Goal: Find specific page/section: Find specific page/section

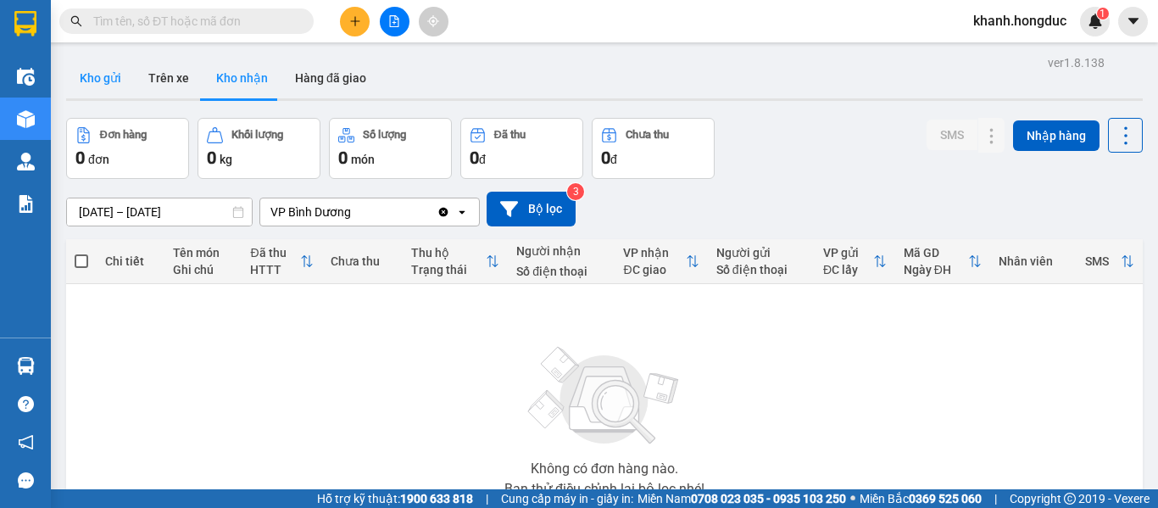
click at [107, 75] on button "Kho gửi" at bounding box center [100, 78] width 69 height 41
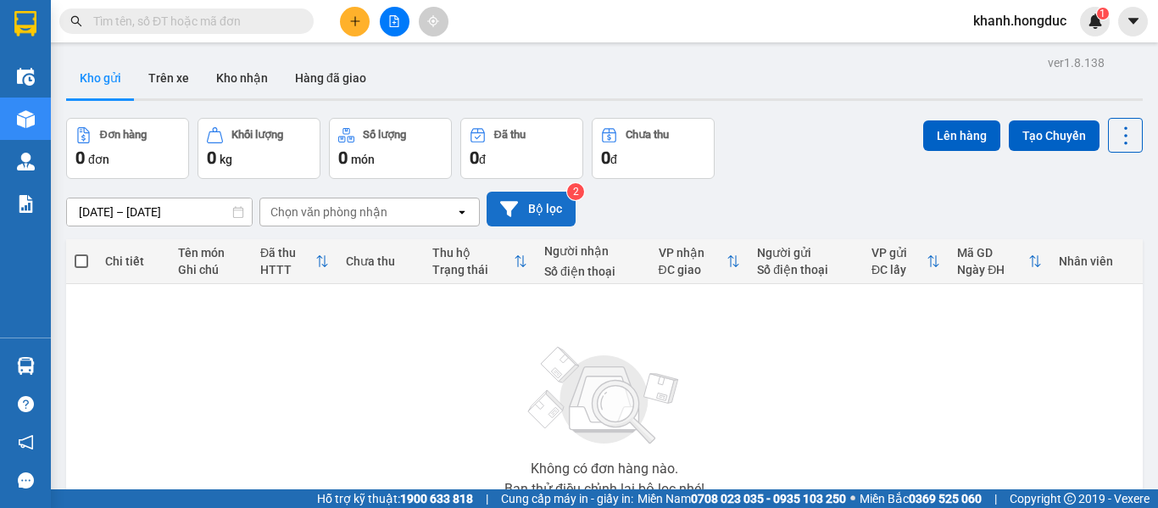
click at [537, 213] on button "Bộ lọc" at bounding box center [531, 209] width 89 height 35
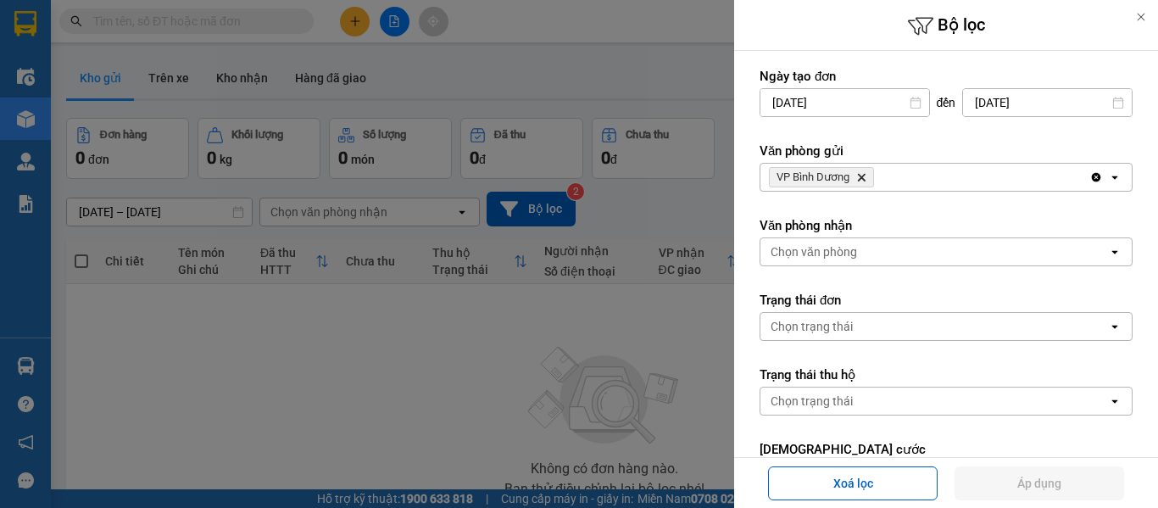
click at [867, 177] on icon "Delete" at bounding box center [861, 177] width 10 height 10
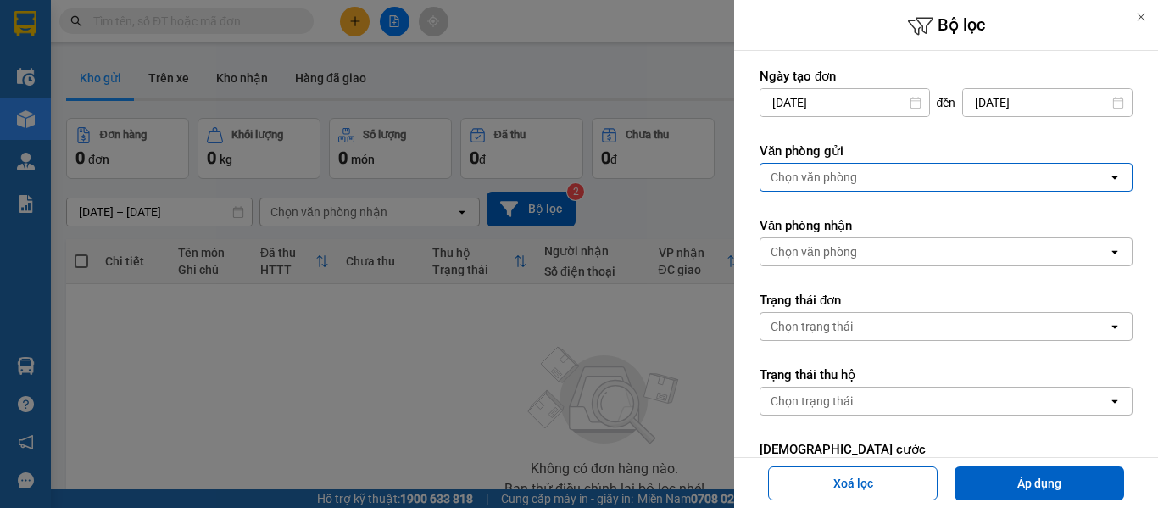
click at [840, 181] on div "Chọn văn phòng" at bounding box center [814, 177] width 86 height 17
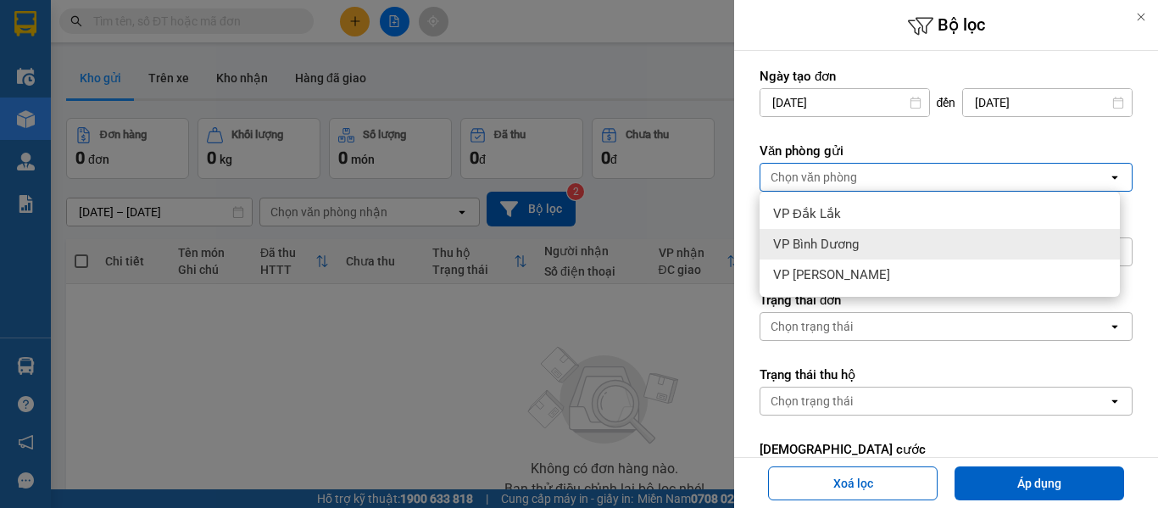
click at [838, 244] on span "VP Bình Dương" at bounding box center [816, 244] width 86 height 17
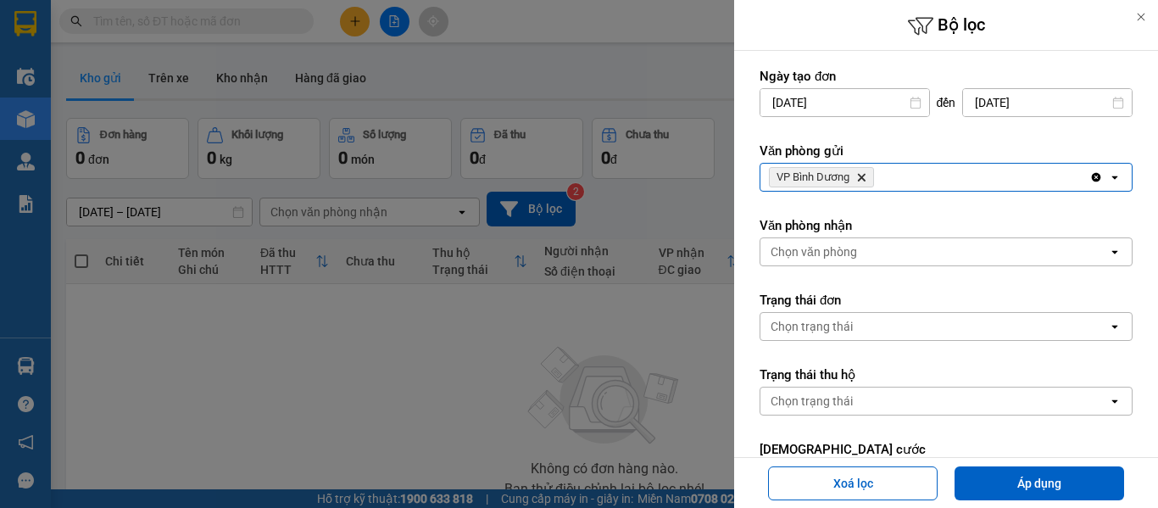
click at [865, 169] on span "VP [PERSON_NAME]" at bounding box center [821, 177] width 105 height 20
click at [865, 176] on icon "VP Bình Dương, close by backspace" at bounding box center [862, 178] width 8 height 8
click at [843, 180] on div "Chọn văn phòng" at bounding box center [814, 177] width 86 height 17
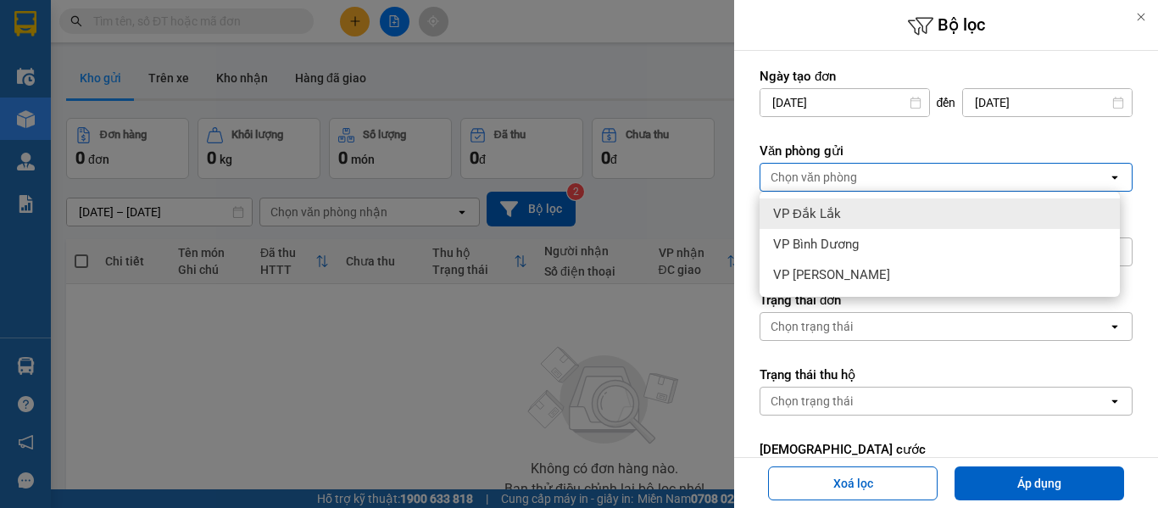
click at [842, 216] on div "VP Đắk Lắk" at bounding box center [940, 213] width 360 height 31
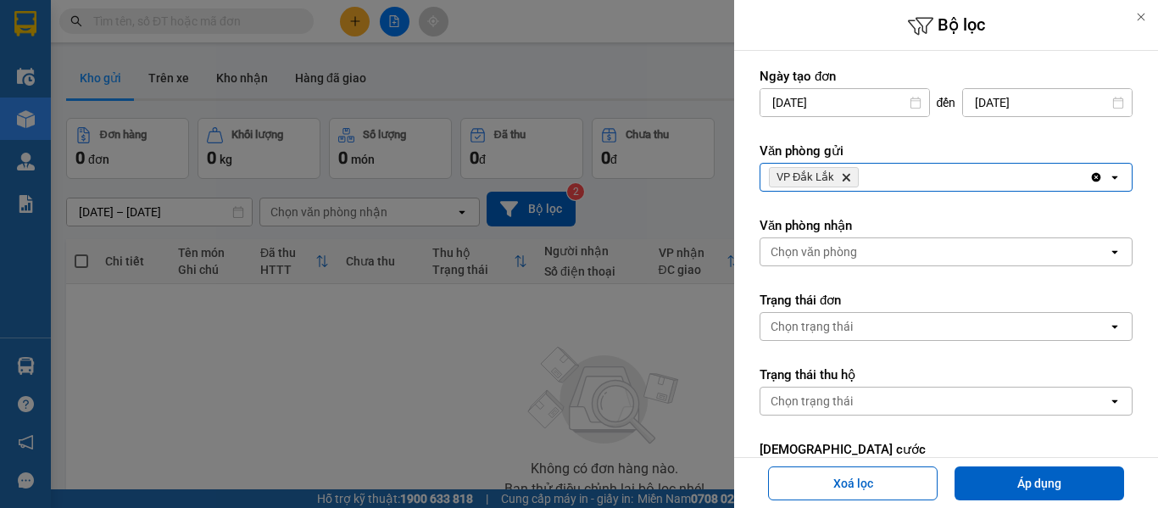
click at [850, 259] on div "Chọn văn phòng" at bounding box center [814, 251] width 86 height 17
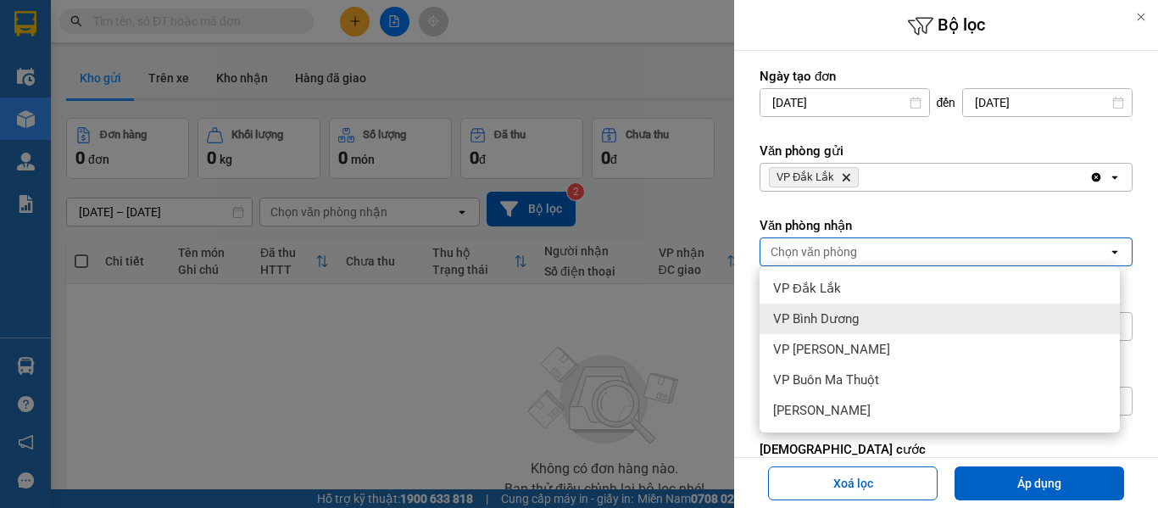
click at [842, 320] on span "VP Bình Dương" at bounding box center [816, 318] width 86 height 17
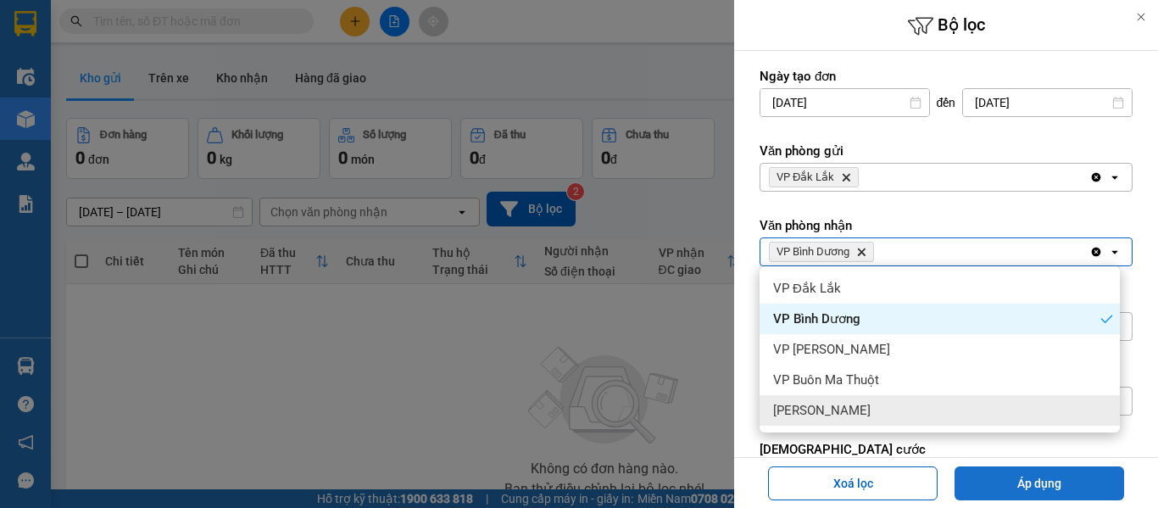
click at [1007, 481] on button "Áp dụng" at bounding box center [1040, 483] width 170 height 34
